Goal: Check status: Check status

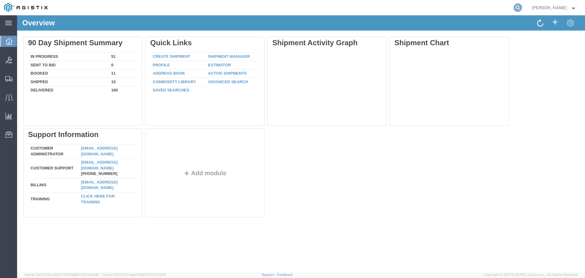
click at [522, 8] on icon at bounding box center [518, 7] width 9 height 9
click at [431, 6] on input "search" at bounding box center [421, 7] width 186 height 15
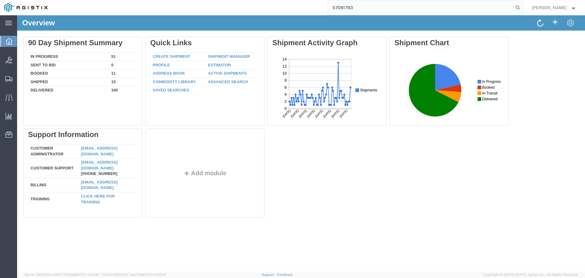
type input "57081793"
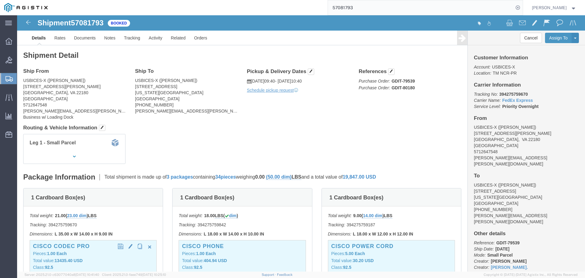
click p "Class: 92.5"
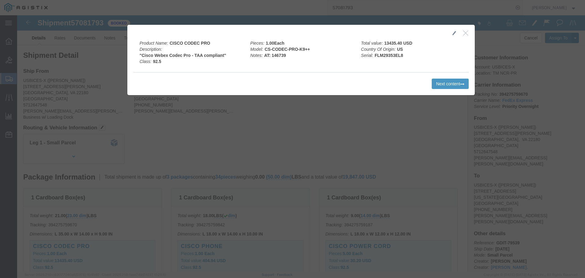
scroll to position [92, 0]
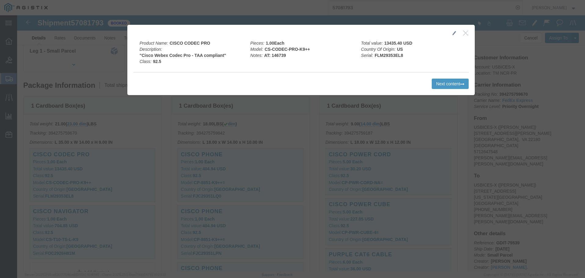
click icon "button"
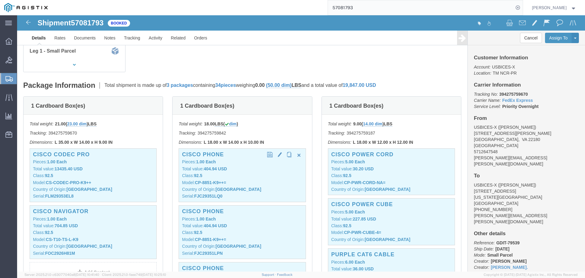
click p "Class: 92.5"
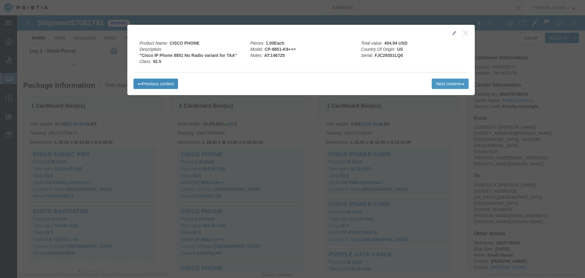
click button "Previous content"
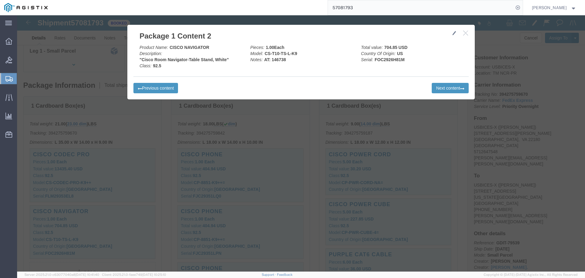
click icon "button"
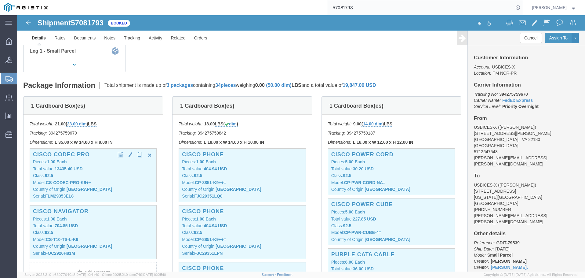
click div "CISCO CODEC PRO Pieces: 1.00 Each Total value: 13435.40 USD Class: 92.5 Model: …"
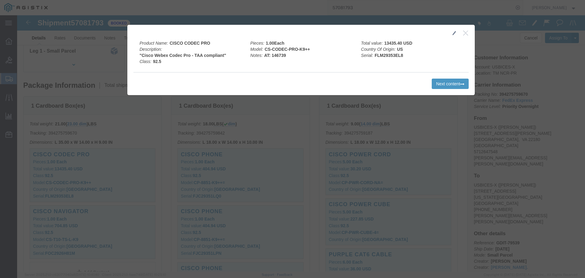
click icon "button"
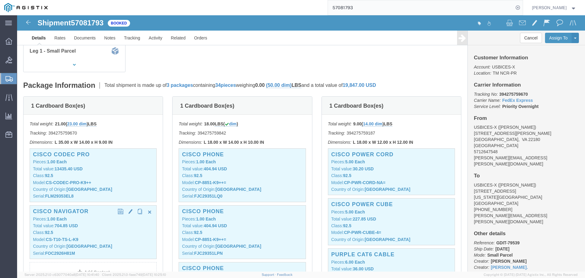
click p "Total value: 704.85 USD"
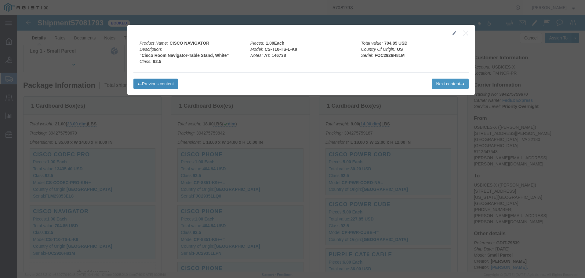
click button "Previous content"
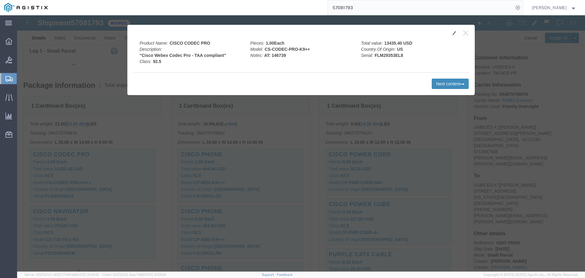
click button "Next content"
click button "Previous content"
click icon "button"
